Goal: Complete application form

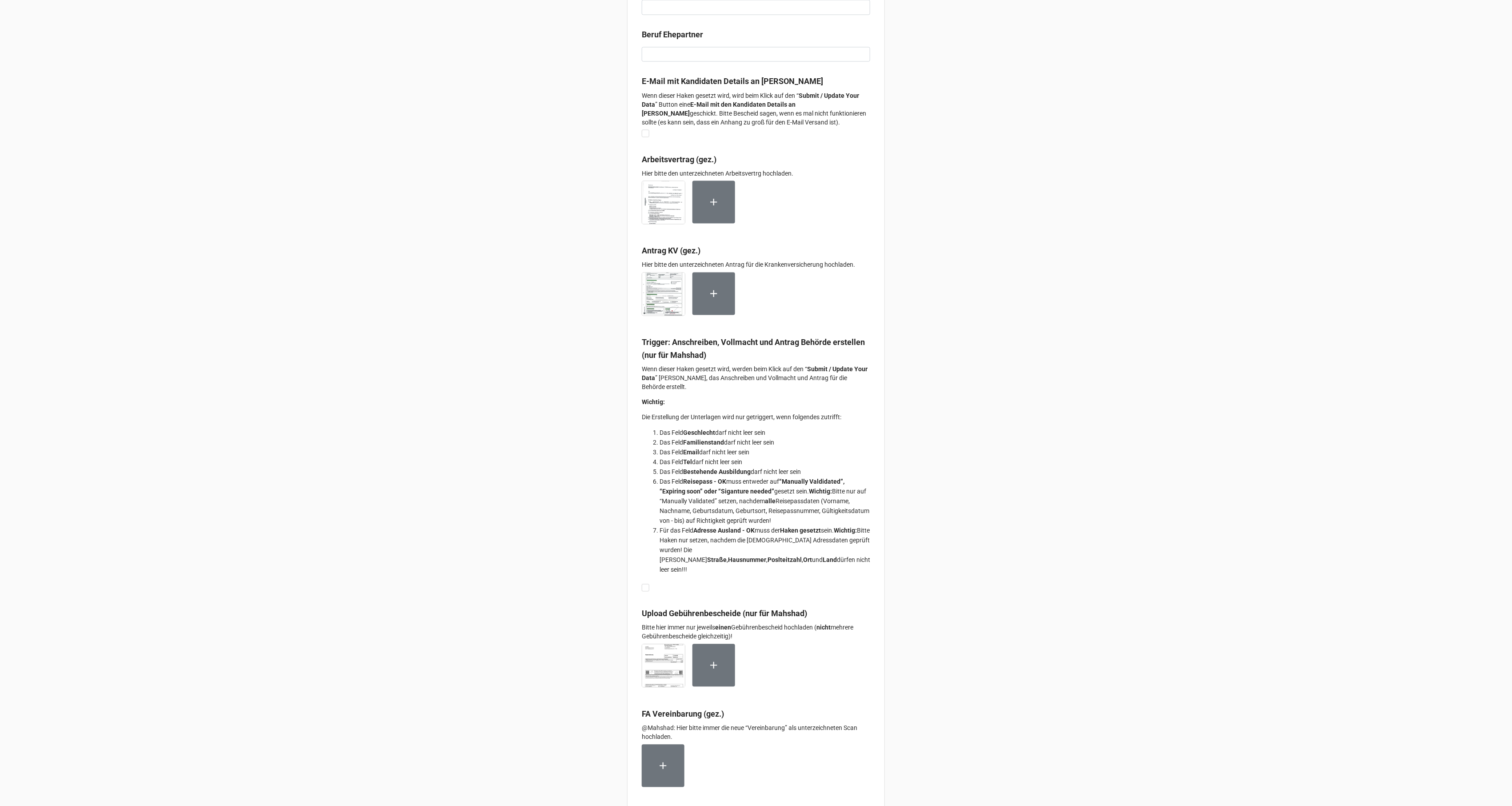
scroll to position [5550, 0]
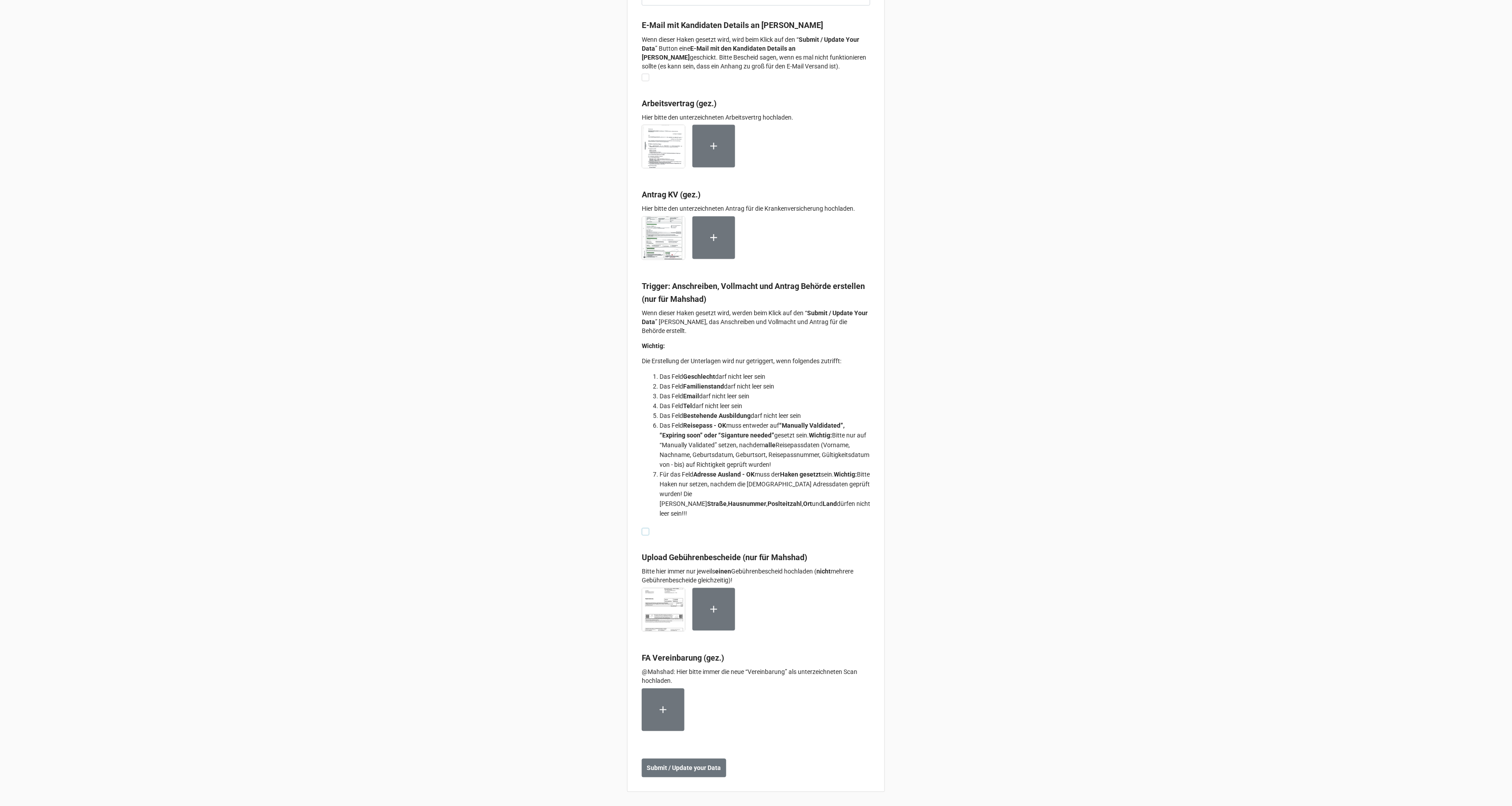
click at [644, 528] on label at bounding box center [646, 528] width 7 height 0
checkbox input "true"
click at [699, 764] on b "Submit / Update your Data" at bounding box center [684, 768] width 74 height 9
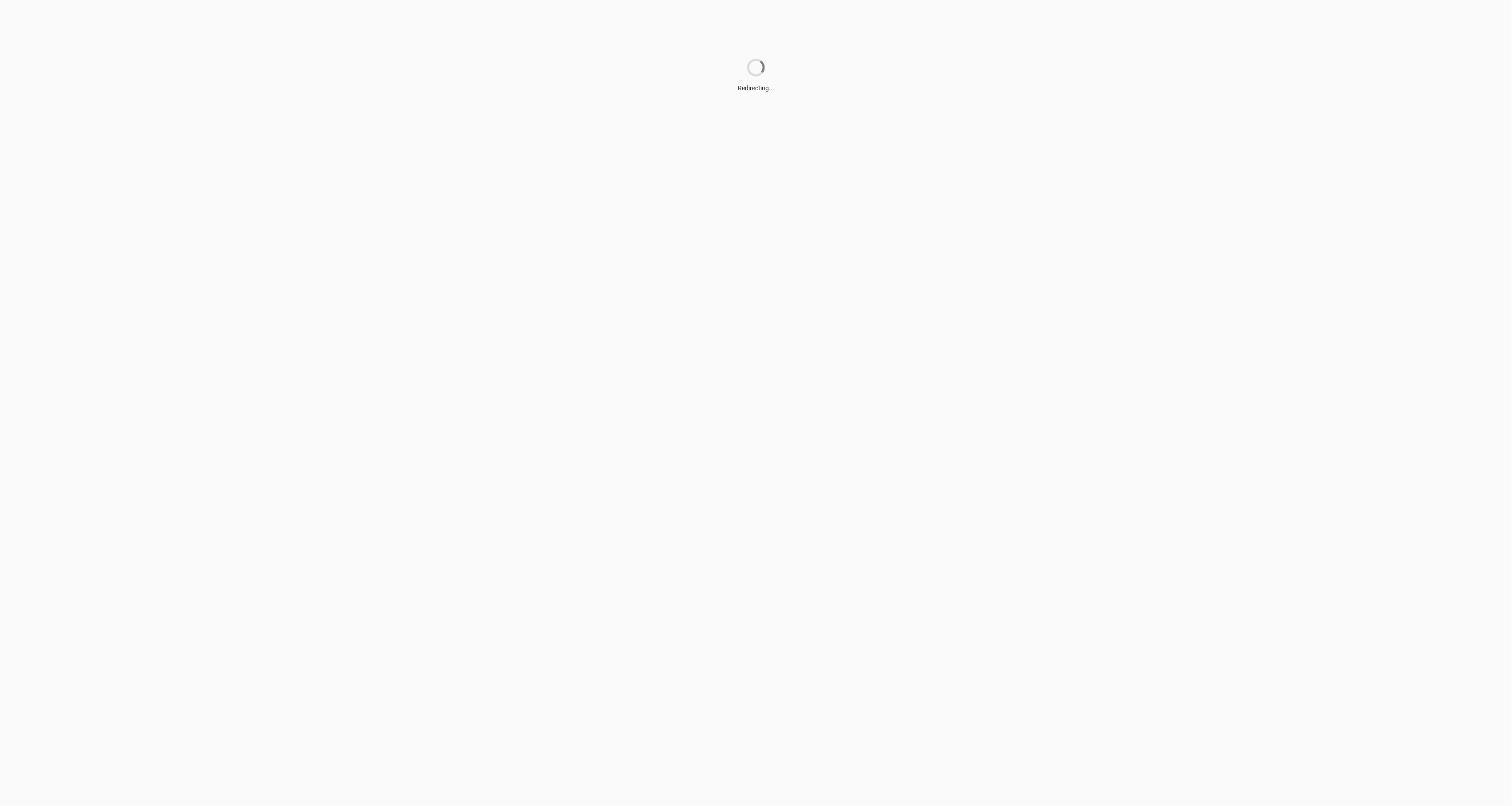
scroll to position [0, 0]
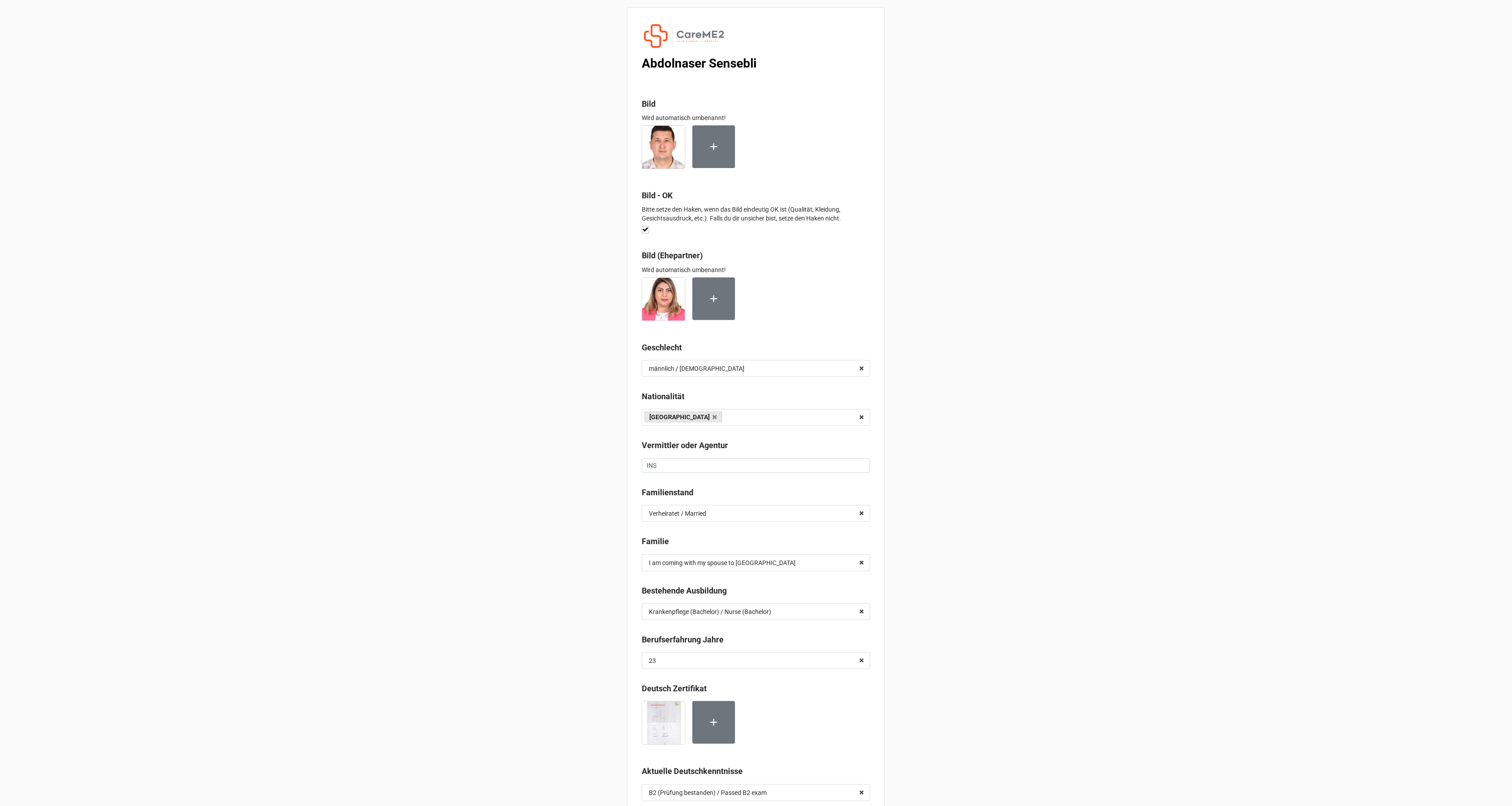
scroll to position [4098, 0]
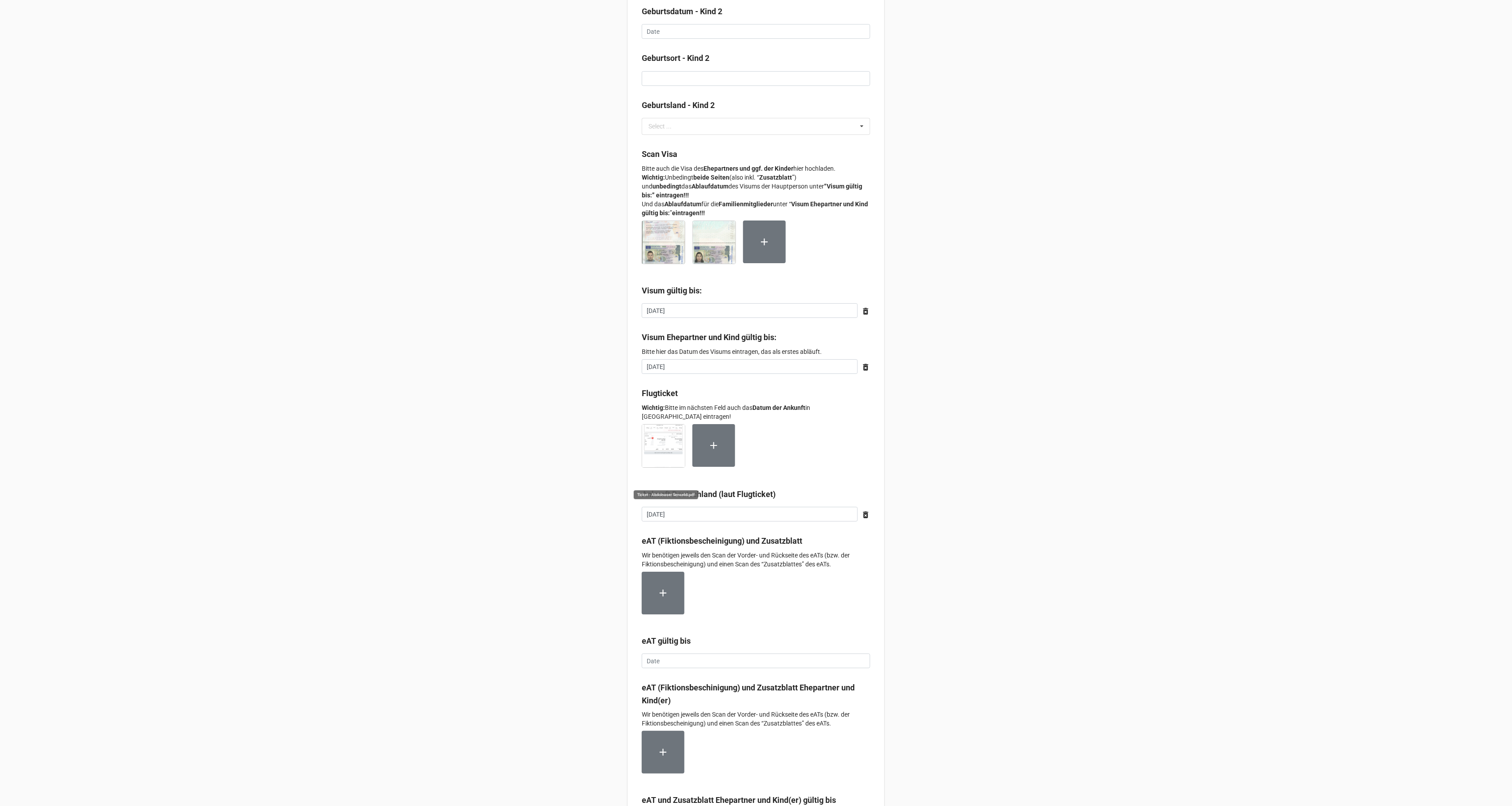
click at [663, 443] on img at bounding box center [664, 446] width 42 height 42
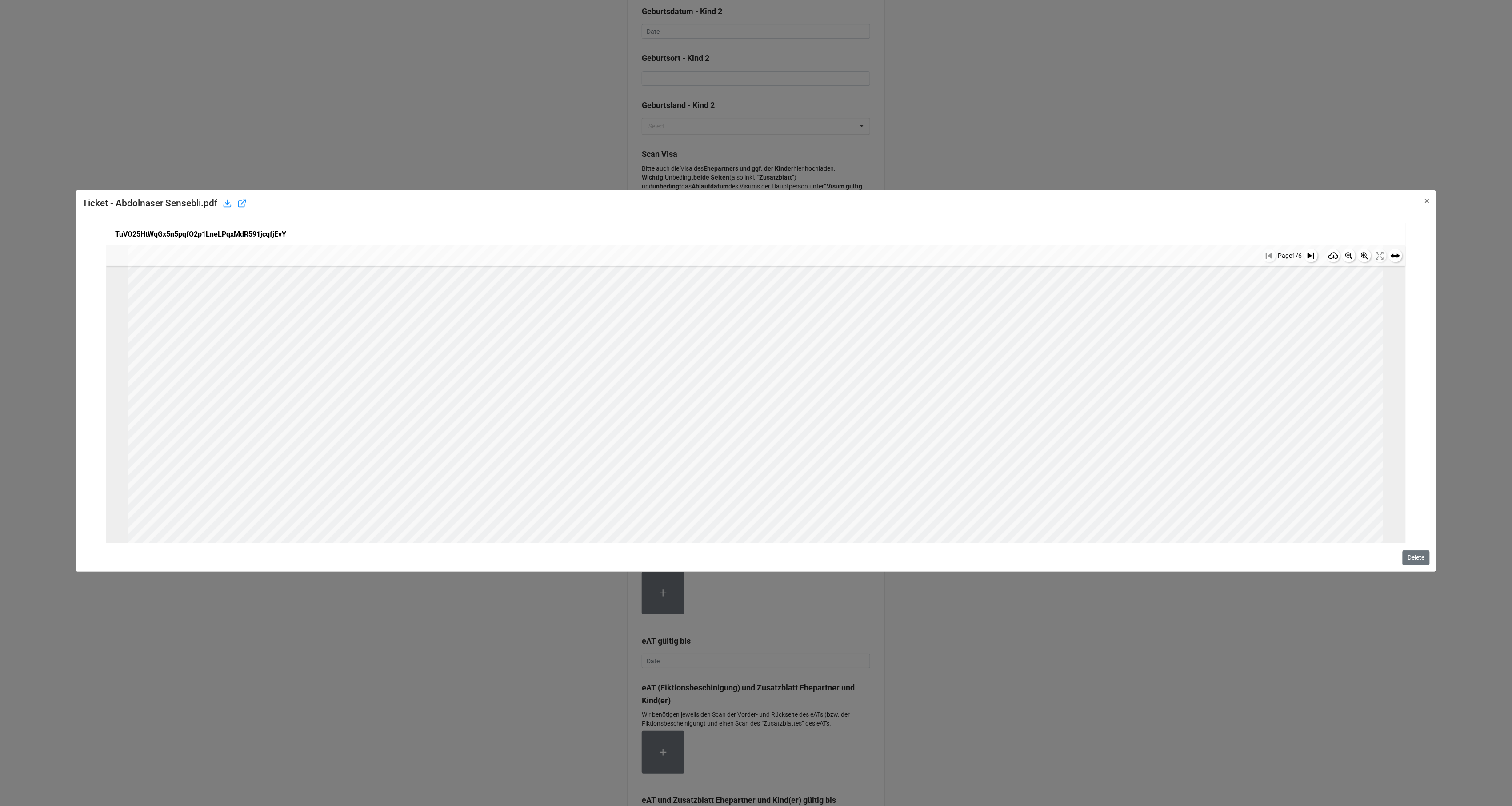
scroll to position [683, 0]
click at [474, 124] on div "Ticket - Abdolnaser Sensebli.pdf × Close TuVO25HtWqGx5n5pqfO2p1LneLPqxMdR591jcq…" at bounding box center [756, 403] width 1512 height 806
